Goal: Navigation & Orientation: Find specific page/section

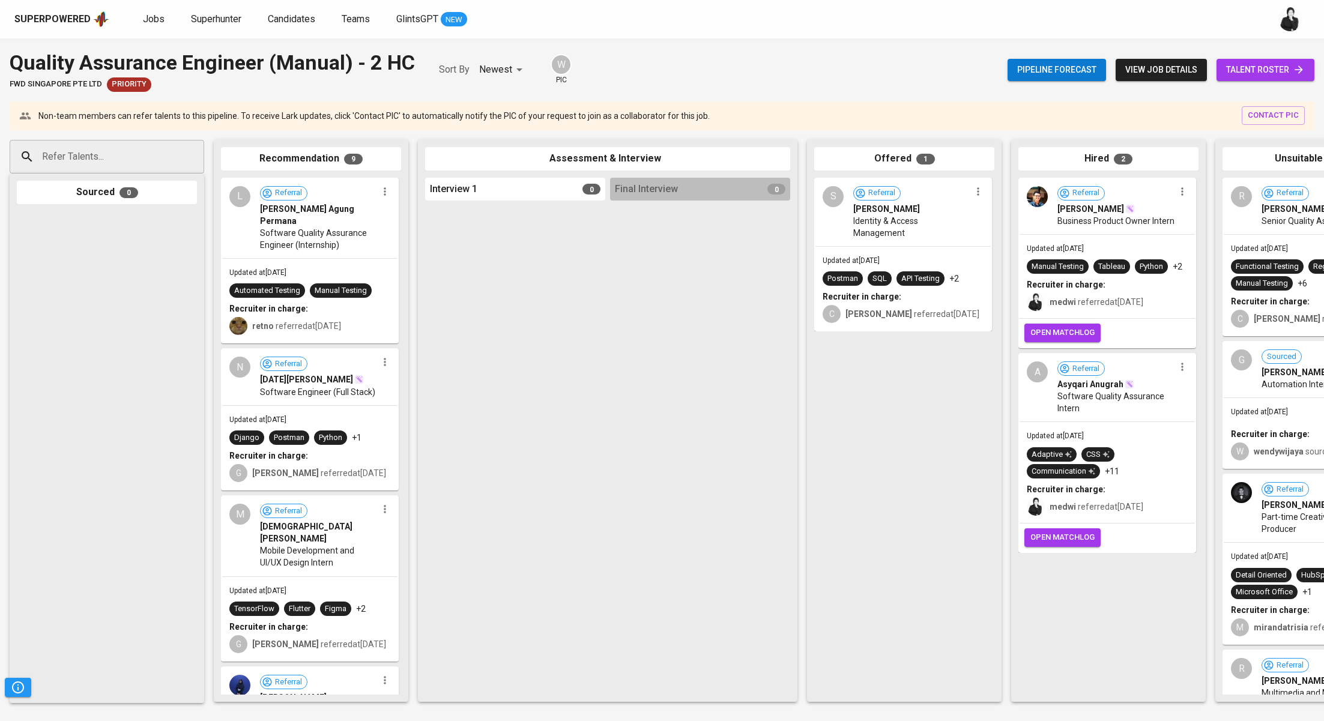
click at [1265, 65] on span "talent roster" at bounding box center [1265, 69] width 79 height 15
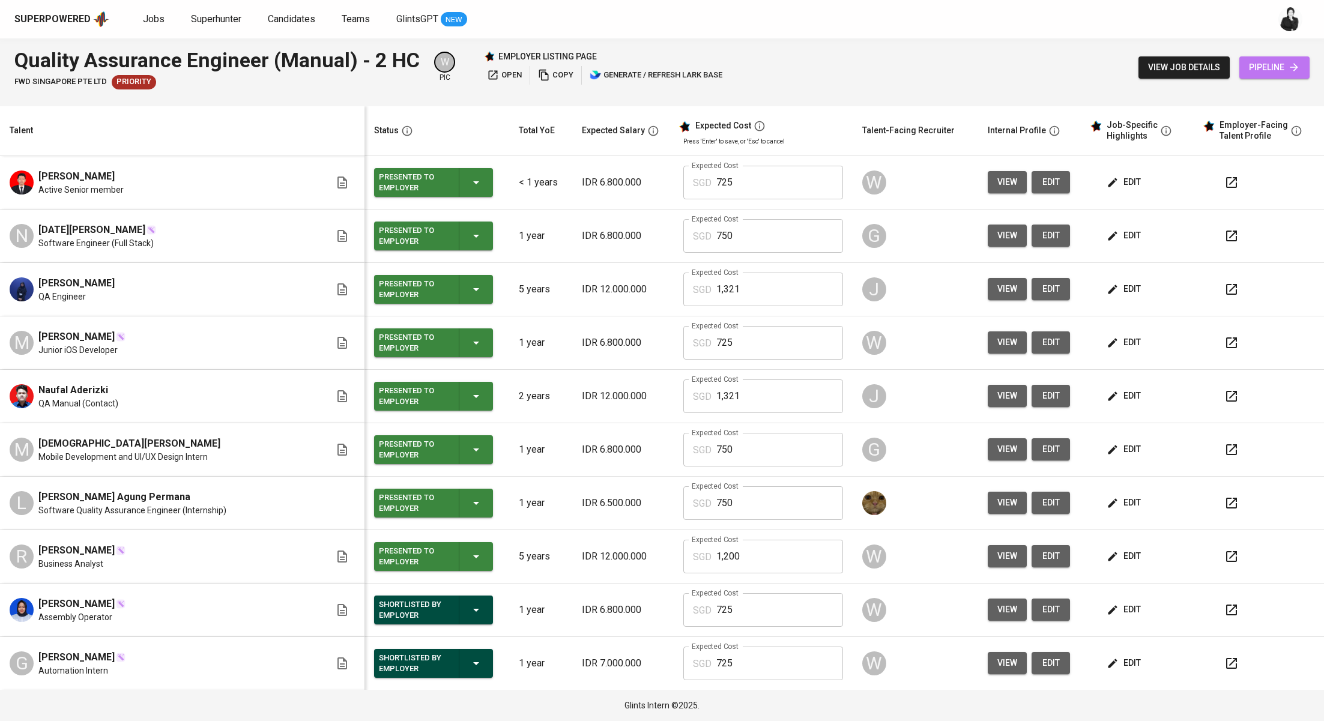
click at [1258, 77] on link "pipeline" at bounding box center [1275, 67] width 70 height 22
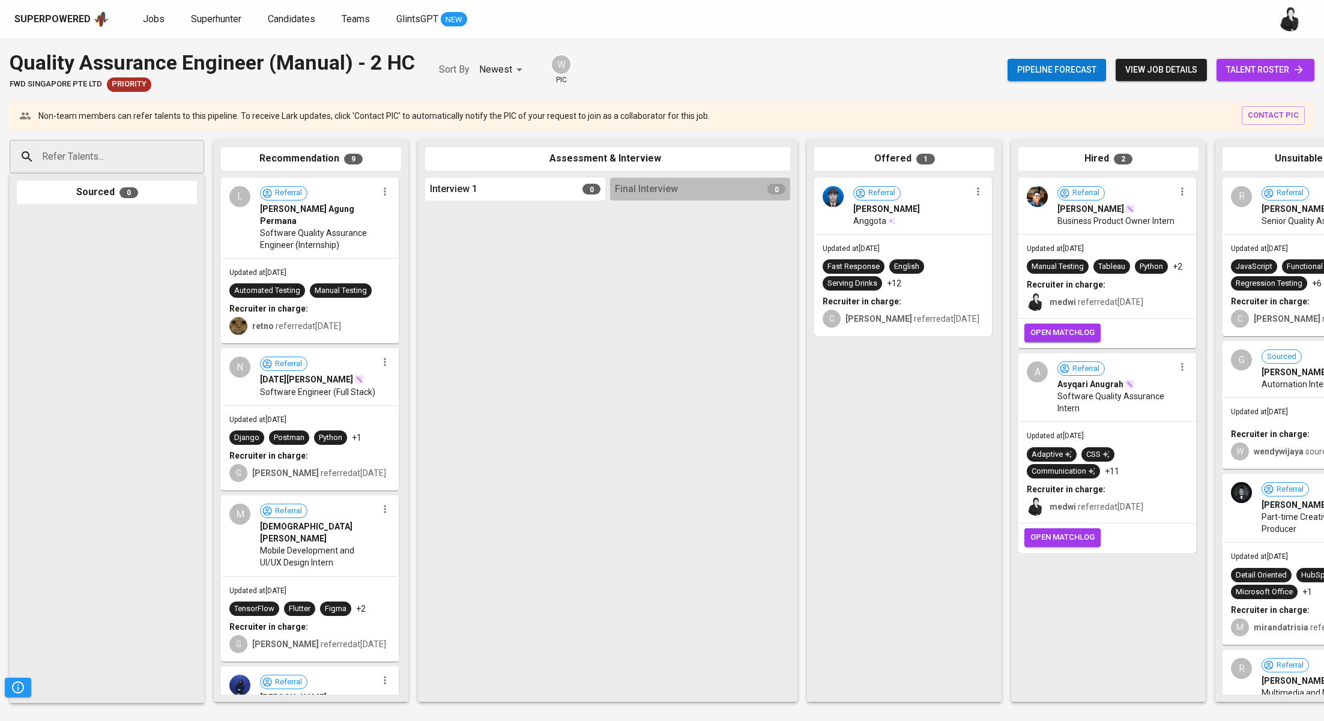
scroll to position [0, 106]
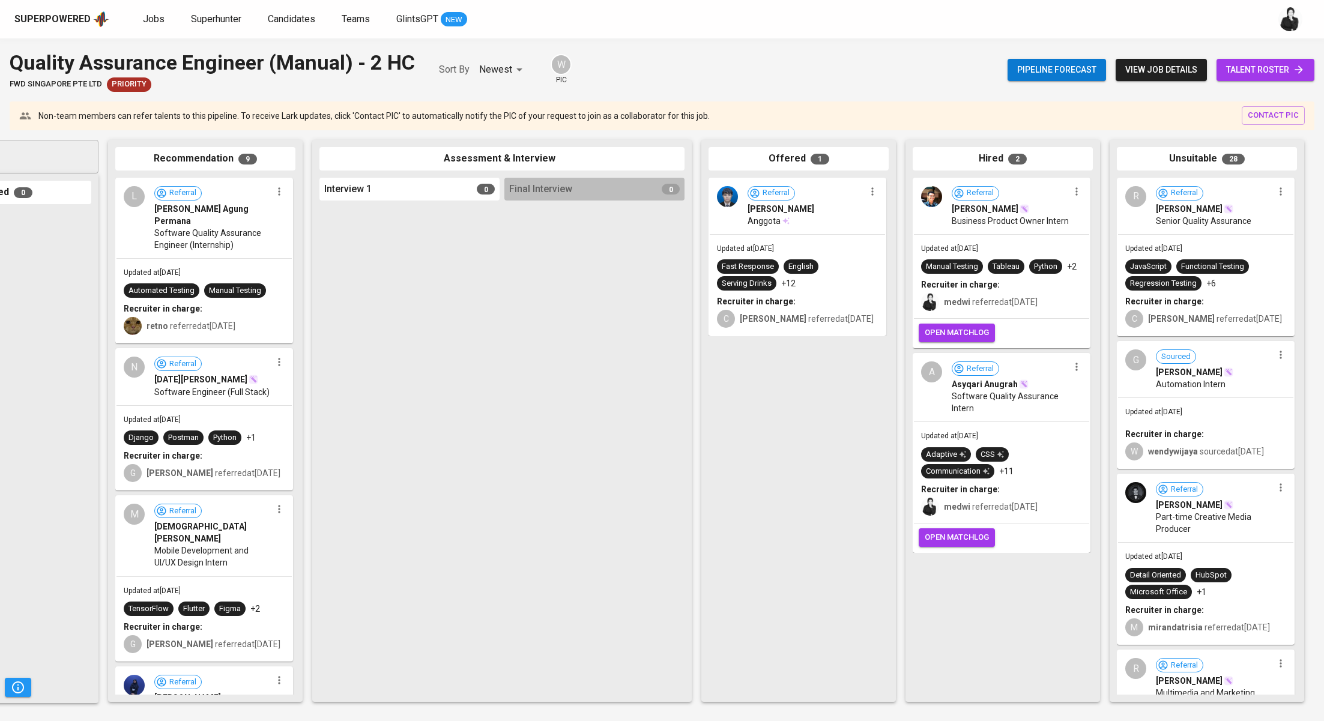
click at [973, 324] on button "open matchlog" at bounding box center [957, 333] width 76 height 19
